Goal: Information Seeking & Learning: Learn about a topic

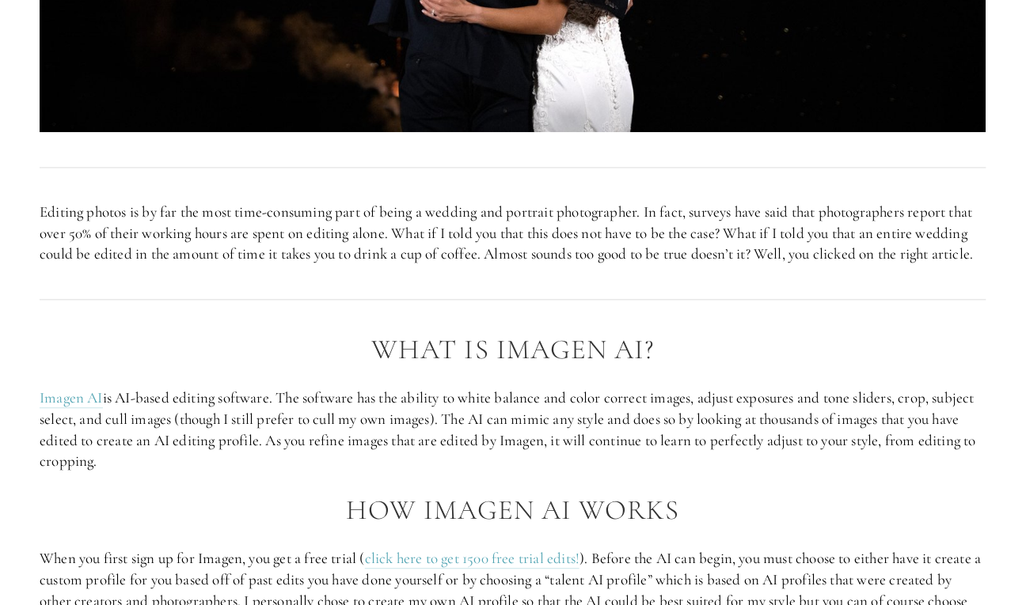
scroll to position [755, 0]
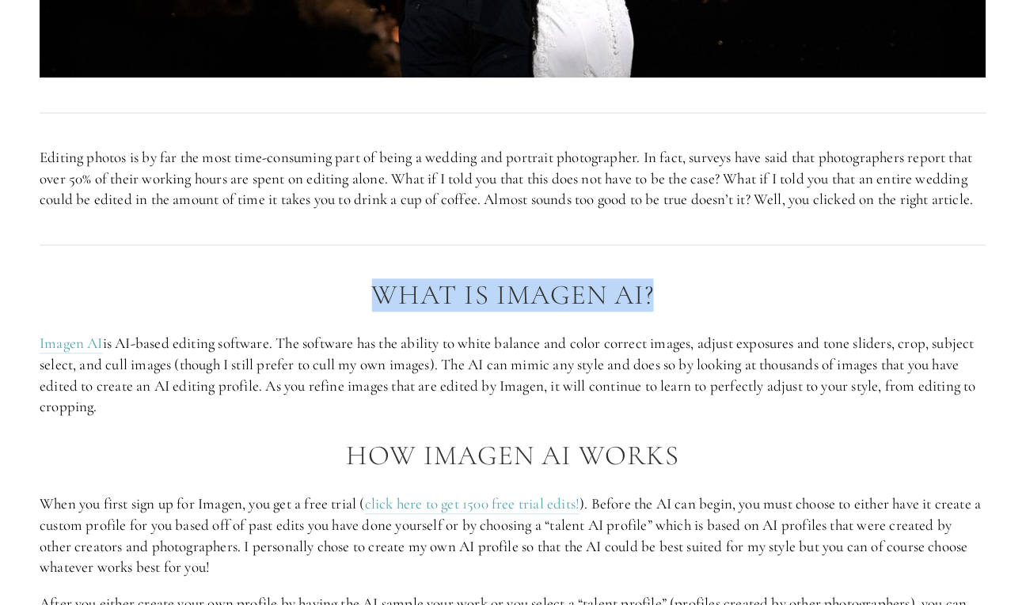
drag, startPoint x: 548, startPoint y: 335, endPoint x: 589, endPoint y: 336, distance: 41.2
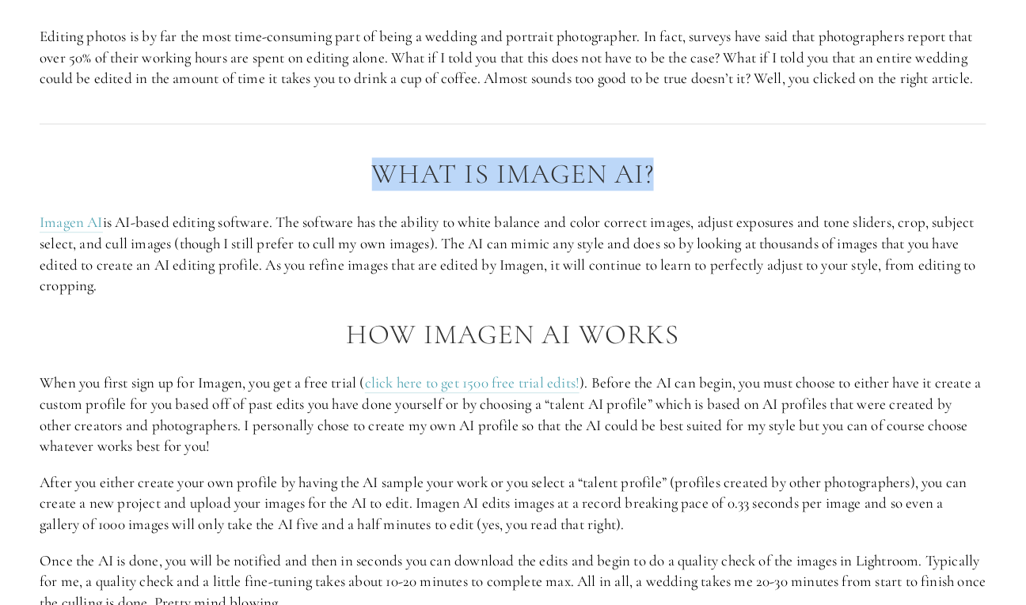
scroll to position [1040, 0]
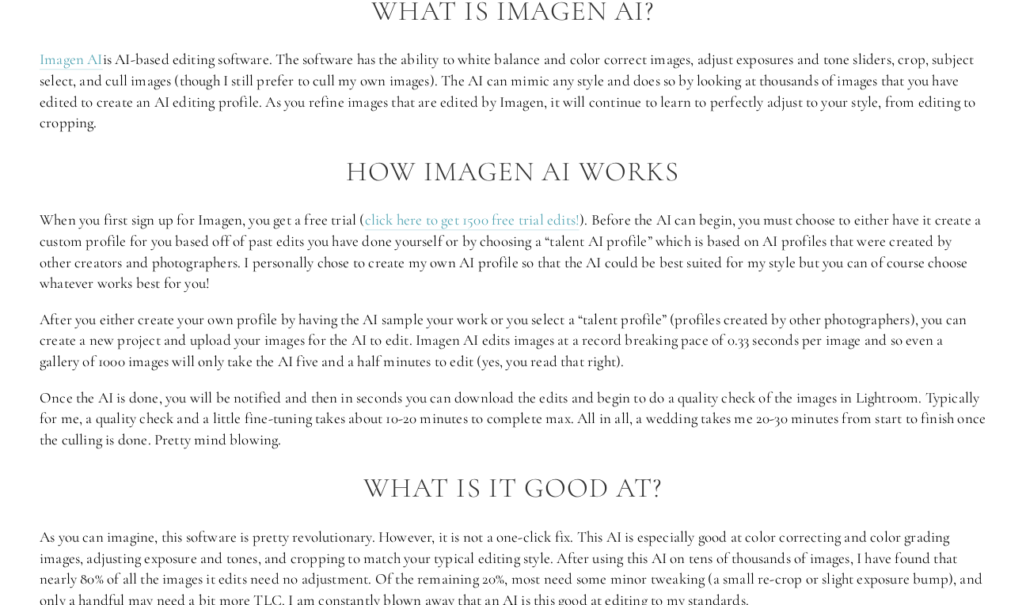
drag, startPoint x: 448, startPoint y: 203, endPoint x: 666, endPoint y: 214, distance: 217.9
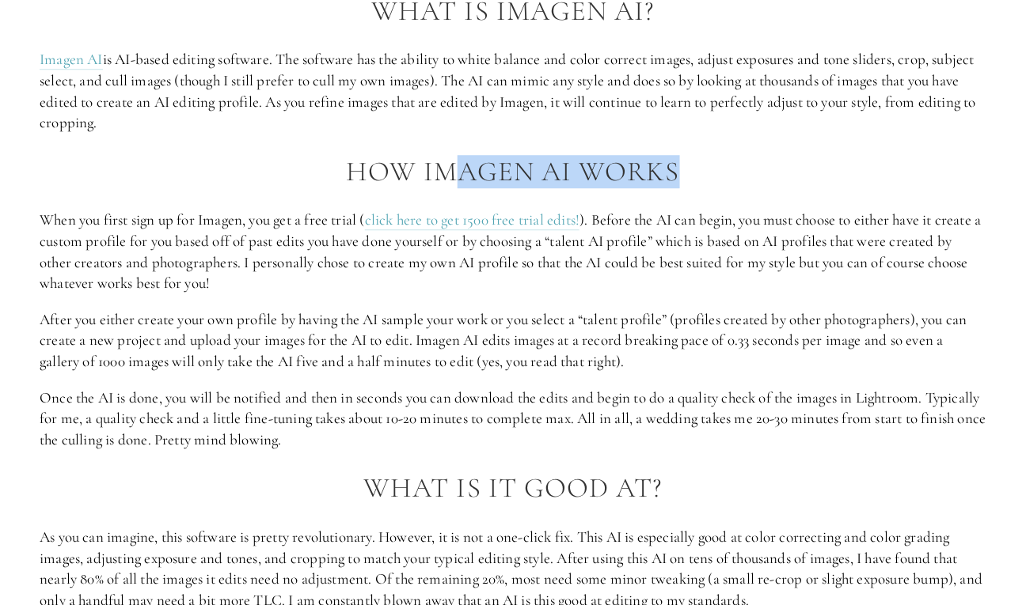
drag, startPoint x: 600, startPoint y: 189, endPoint x: 423, endPoint y: 226, distance: 180.4
click at [442, 188] on h2 "How Imagen AI Works" at bounding box center [513, 172] width 946 height 31
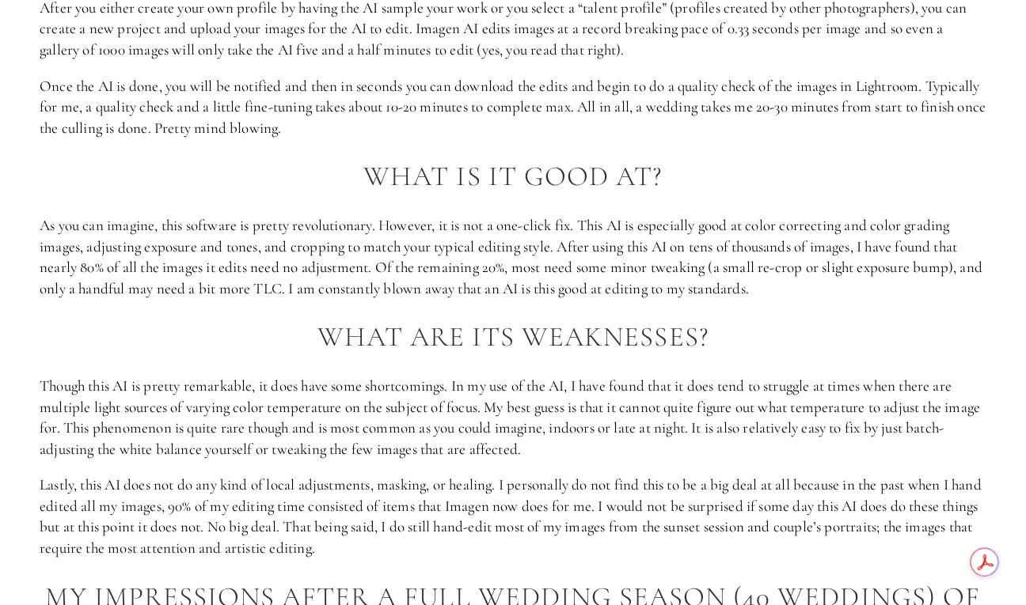
scroll to position [1421, 0]
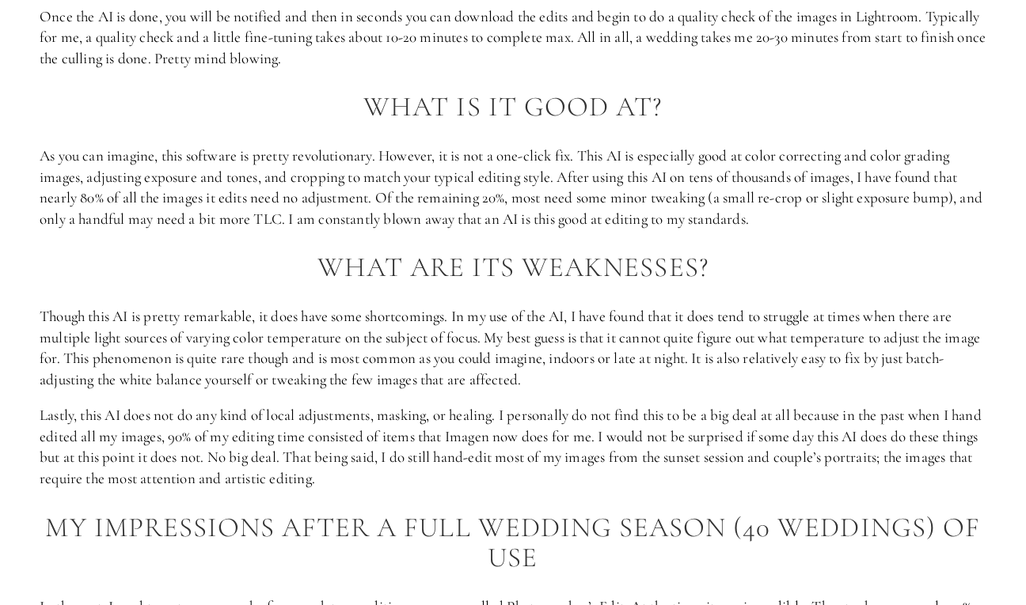
drag, startPoint x: 384, startPoint y: 284, endPoint x: 729, endPoint y: 302, distance: 345.5
click at [723, 283] on h2 "What are its weaknesses?" at bounding box center [513, 267] width 946 height 31
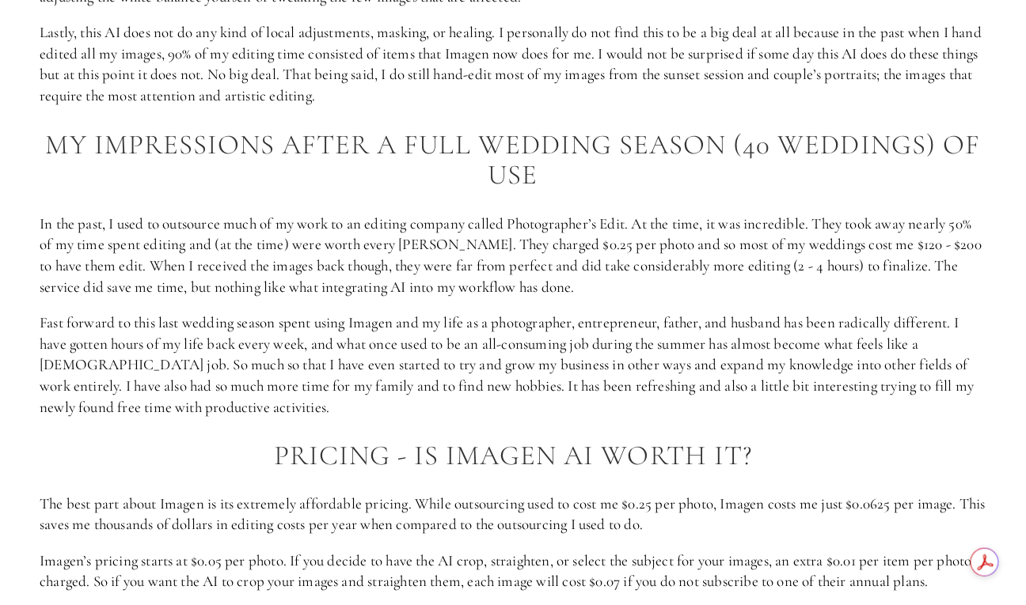
scroll to position [2407, 0]
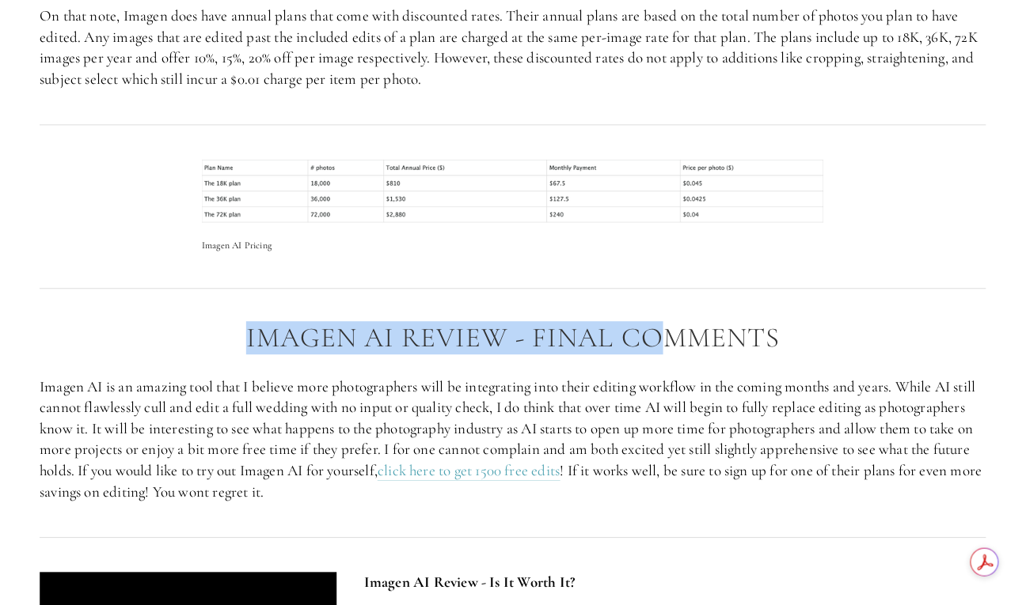
drag, startPoint x: 203, startPoint y: 351, endPoint x: 698, endPoint y: 369, distance: 495.7
click at [664, 354] on h2 "Imagen AI Review - Final Comments" at bounding box center [513, 338] width 946 height 31
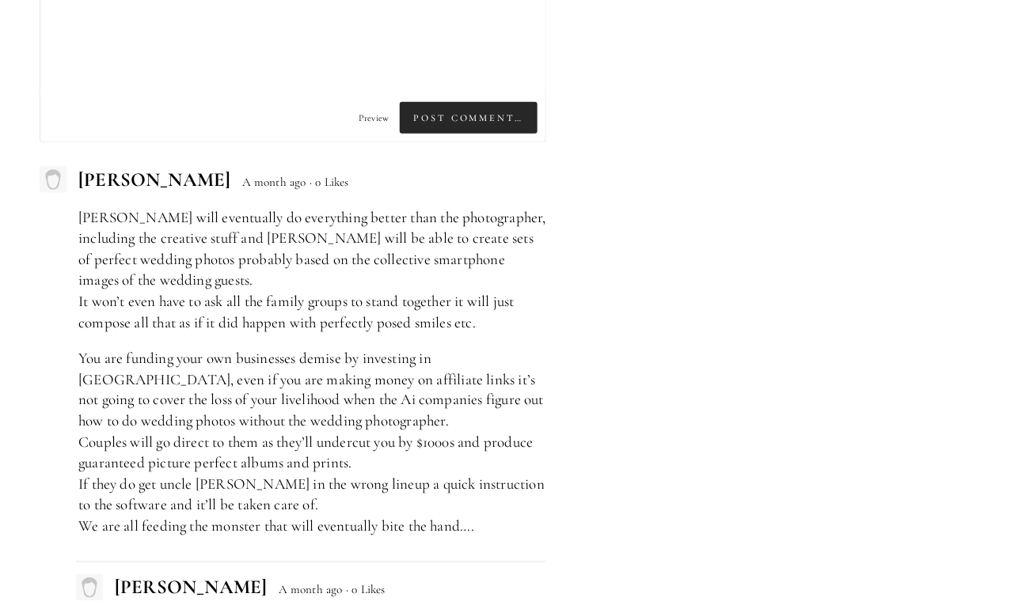
scroll to position [4057, 0]
